Goal: Find specific page/section: Find specific page/section

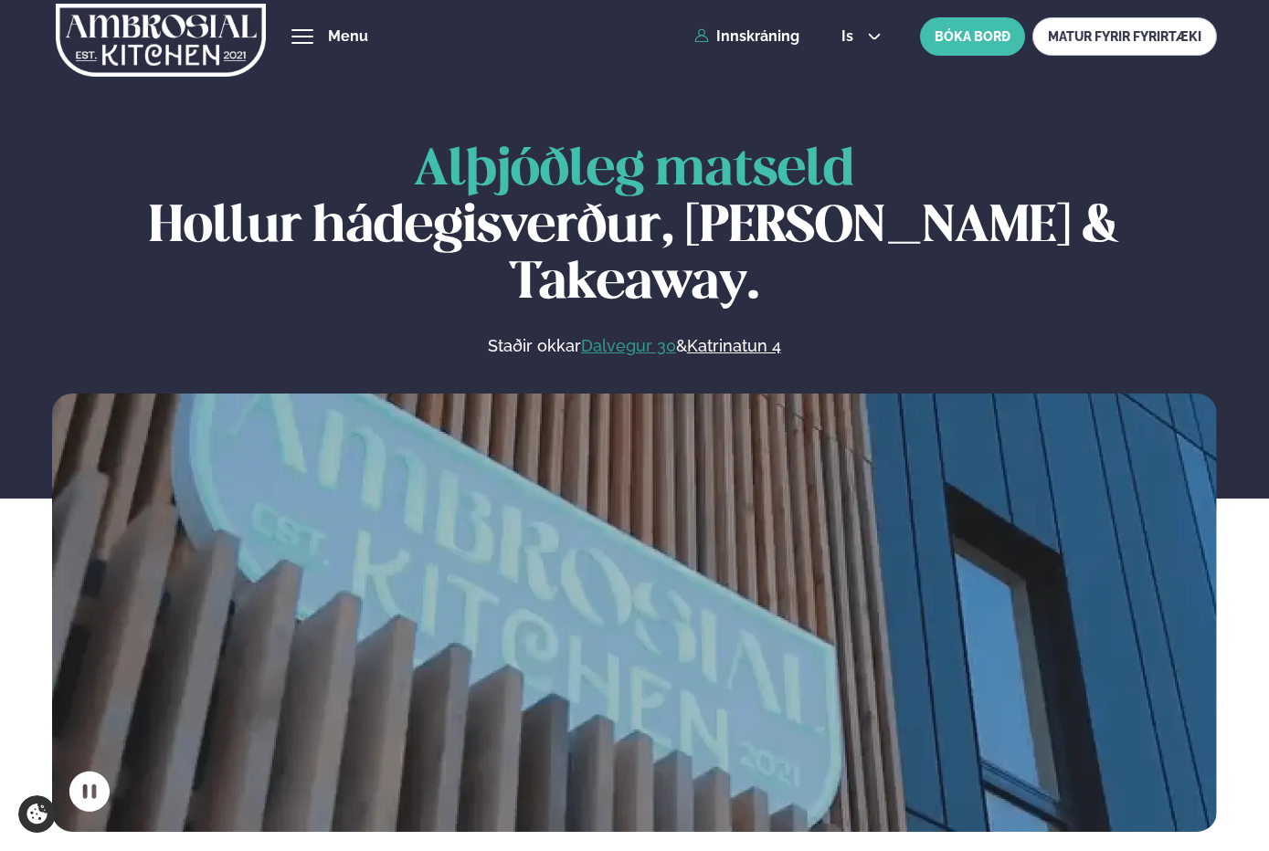
click at [591, 335] on link "Dalvegur 30" at bounding box center [628, 346] width 95 height 22
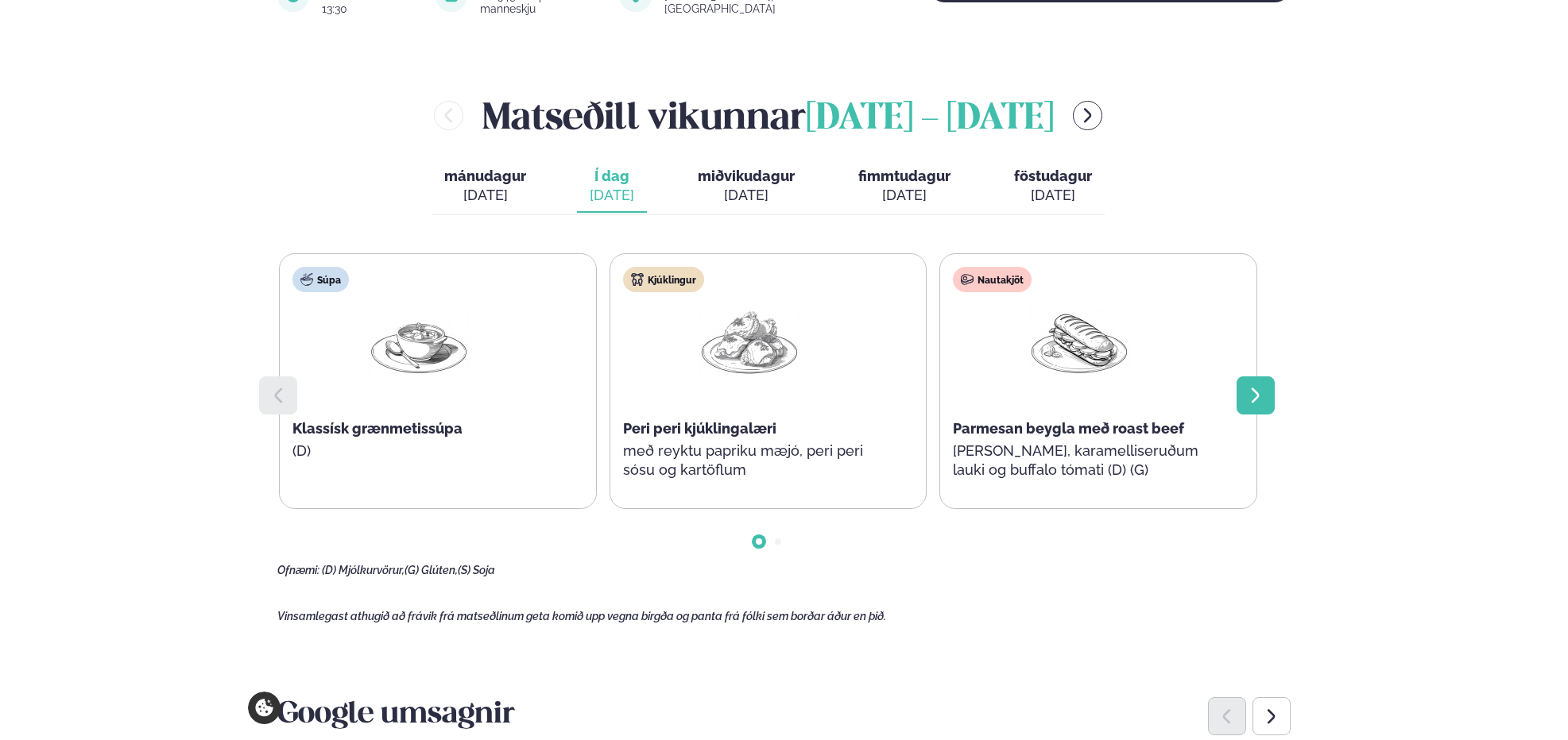
scroll to position [642, 0]
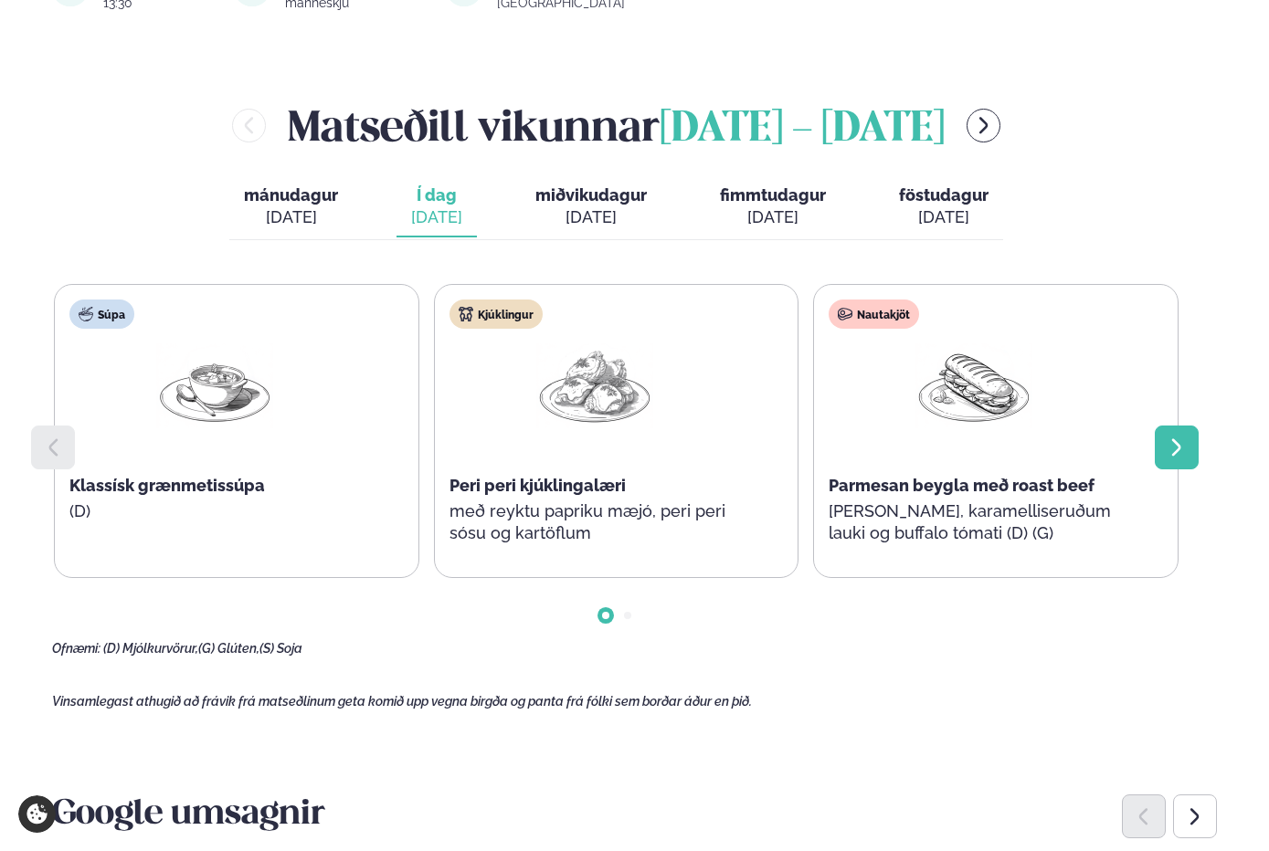
click at [1188, 458] on div at bounding box center [1177, 448] width 44 height 44
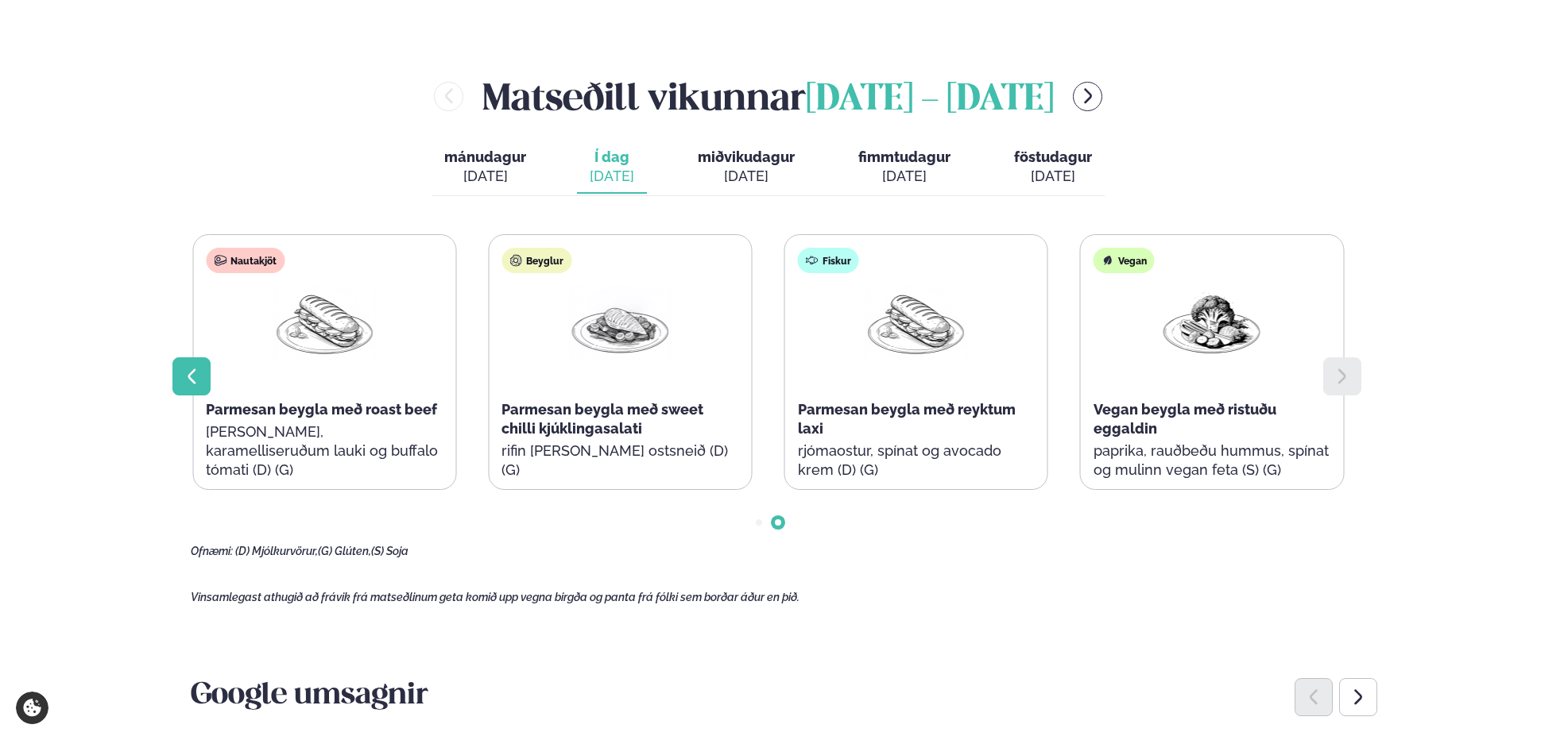
click at [189, 383] on icon at bounding box center [191, 377] width 19 height 19
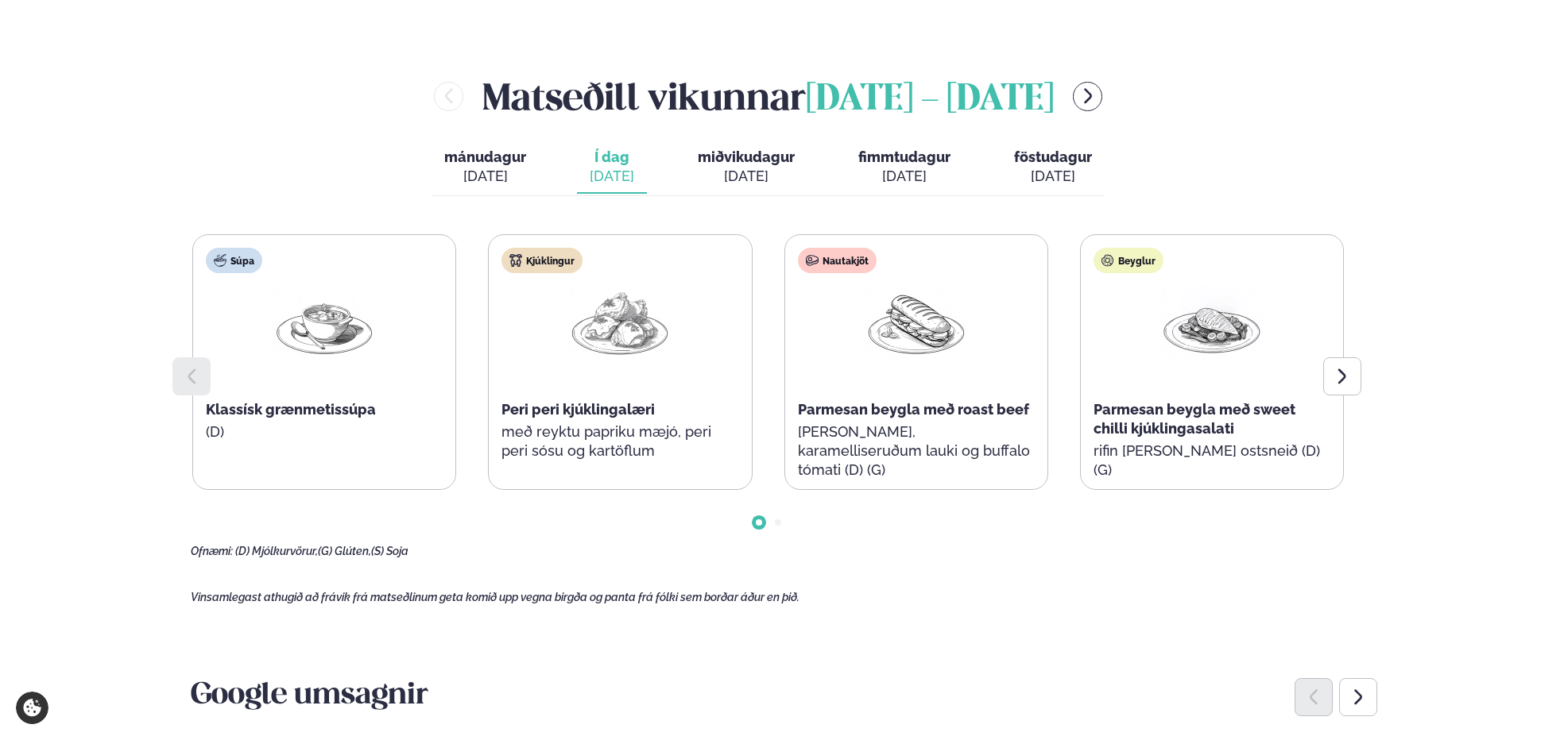
click at [189, 383] on icon at bounding box center [191, 377] width 19 height 19
